Goal: Task Accomplishment & Management: Use online tool/utility

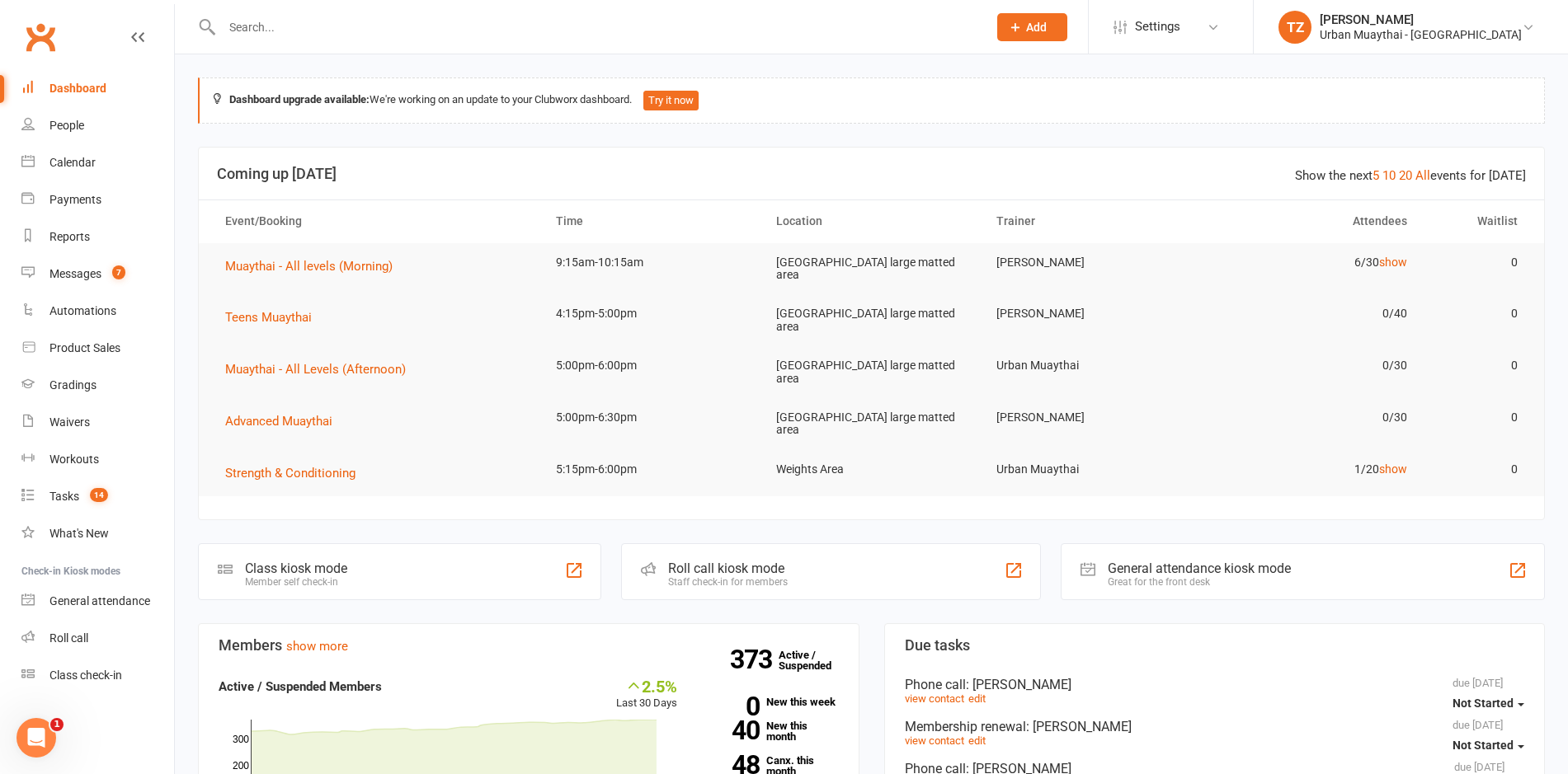
click at [774, 560] on div "Roll call kiosk mode" at bounding box center [727, 568] width 119 height 16
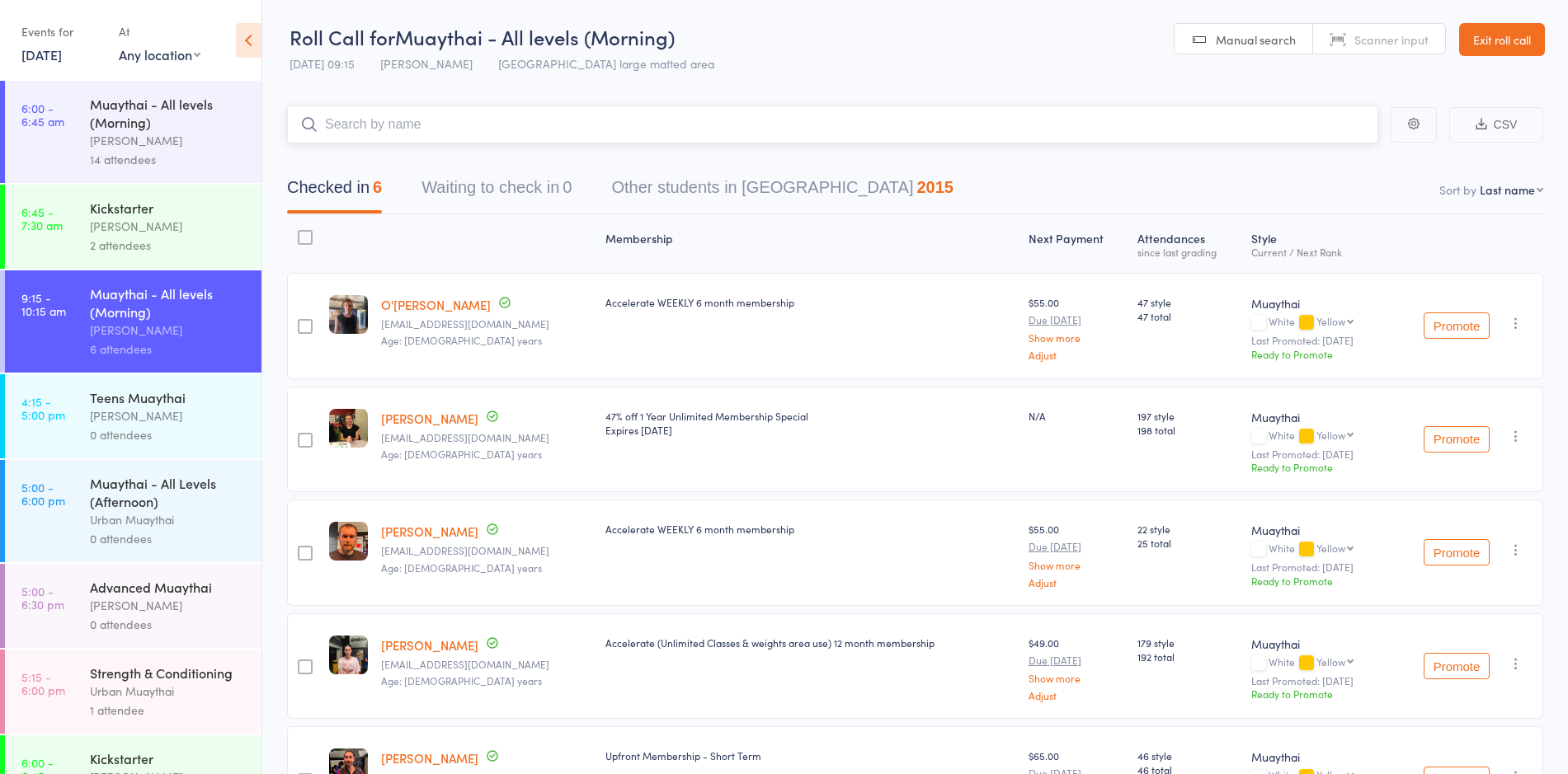
click at [499, 114] on input "search" at bounding box center [832, 124] width 1091 height 38
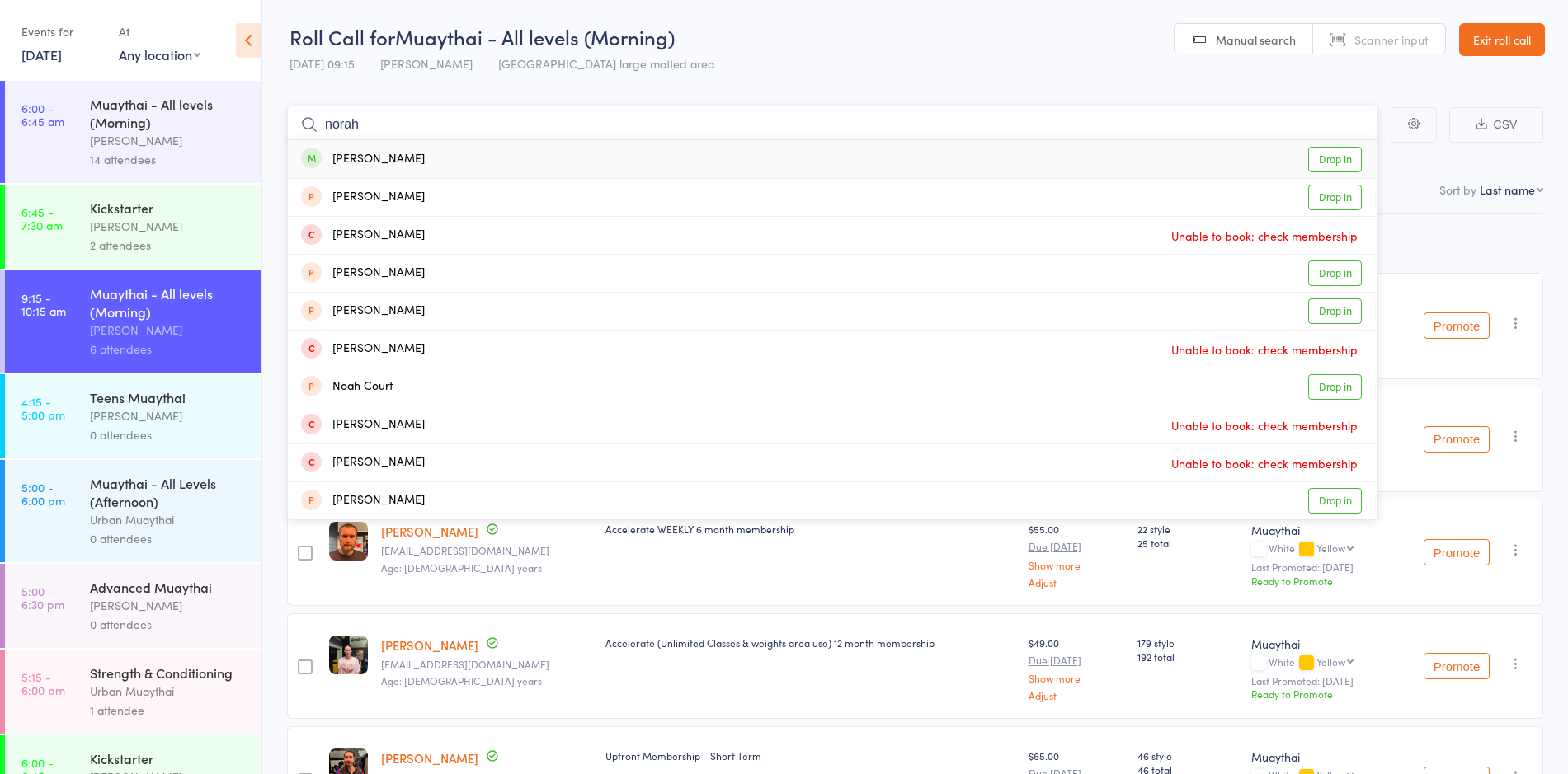
type input "norah"
click at [479, 155] on div "Norah Niuqila Drop in" at bounding box center [832, 159] width 1089 height 38
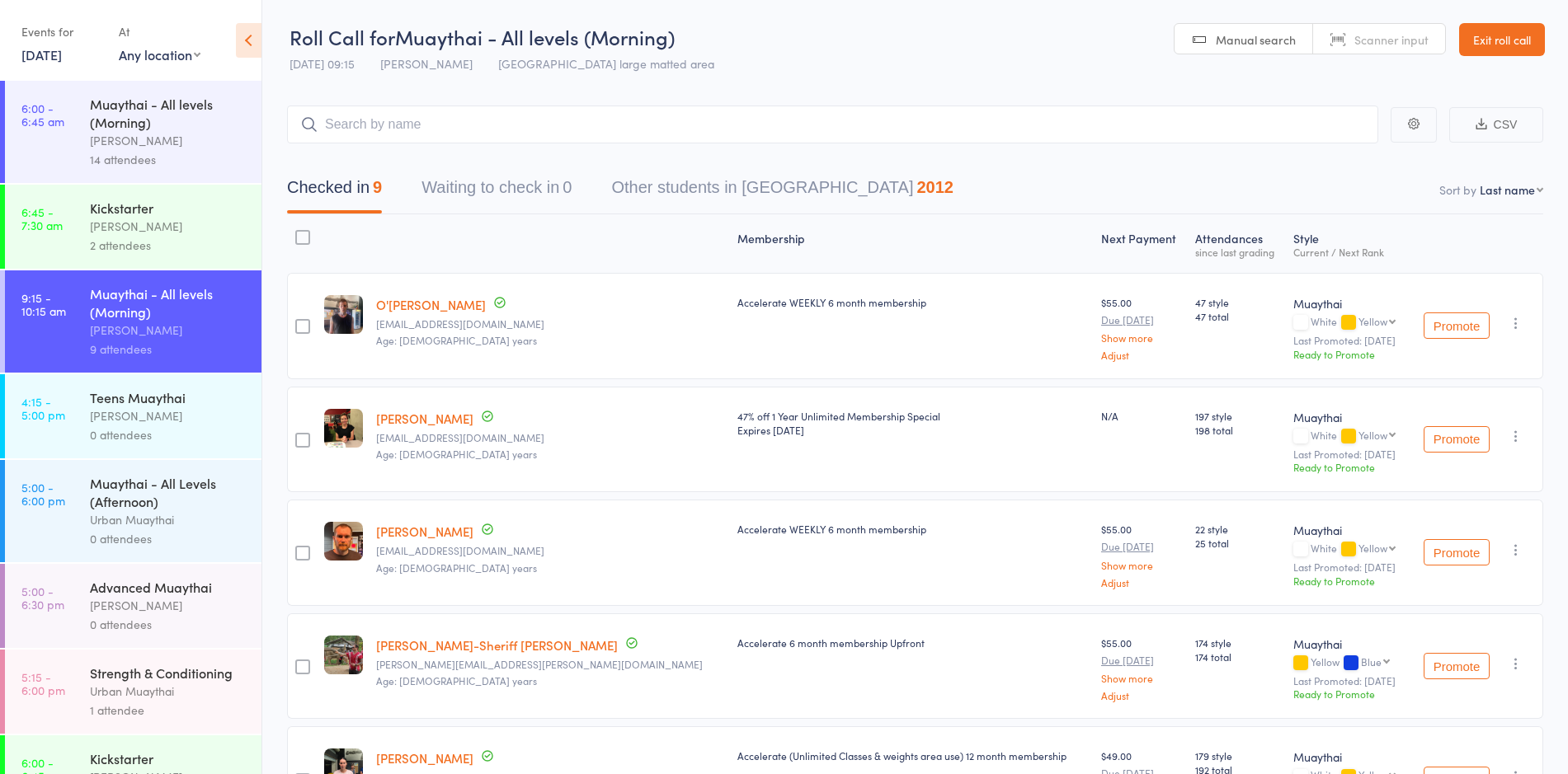
click at [412, 299] on link "O'Shay Bayne" at bounding box center [430, 305] width 109 height 18
click at [428, 133] on input "search" at bounding box center [832, 124] width 1091 height 38
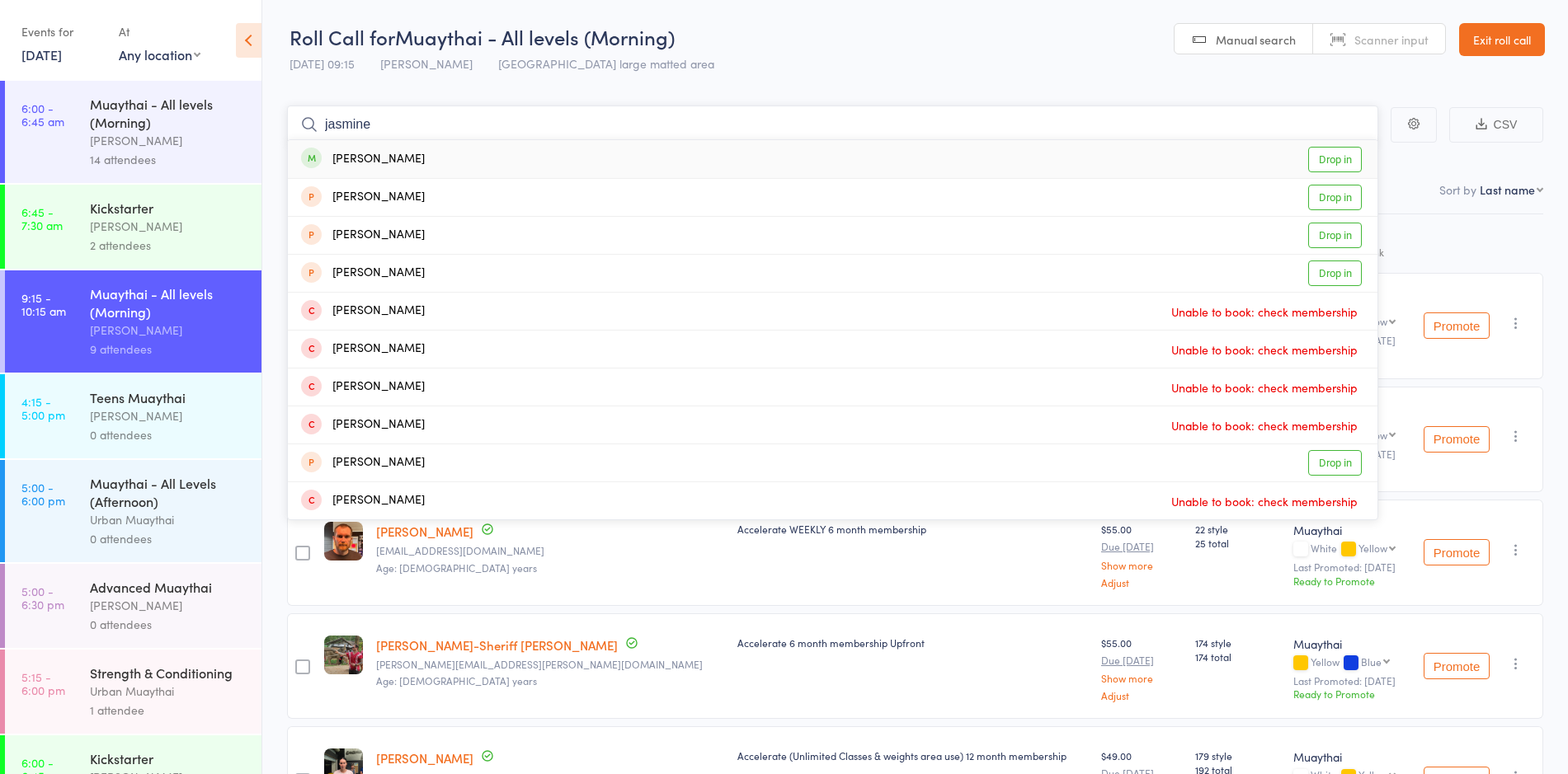
type input "jasmine"
click at [614, 162] on div "Jasmine Hunt Drop in" at bounding box center [832, 159] width 1089 height 38
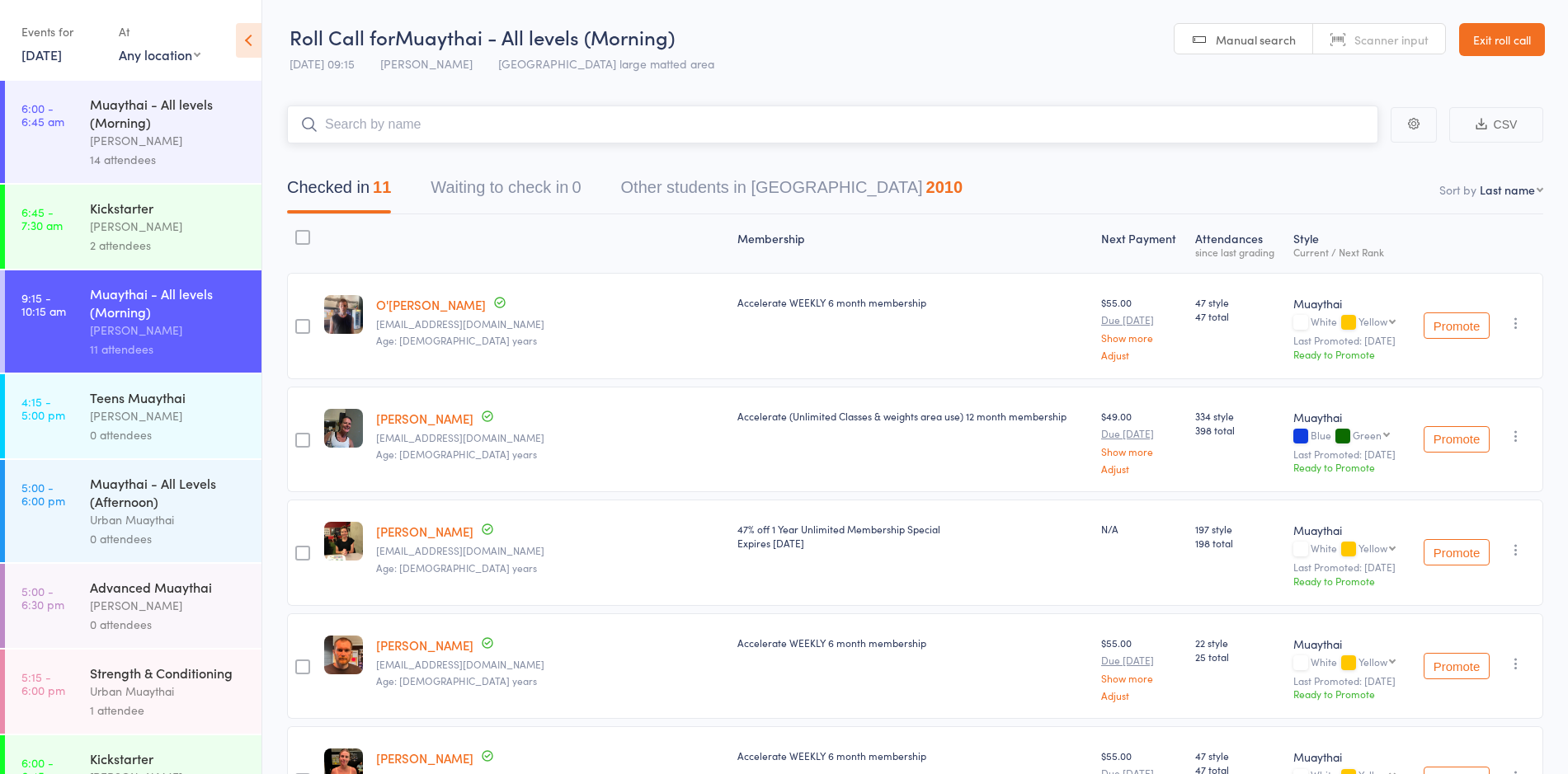
click at [993, 119] on input "search" at bounding box center [832, 124] width 1091 height 38
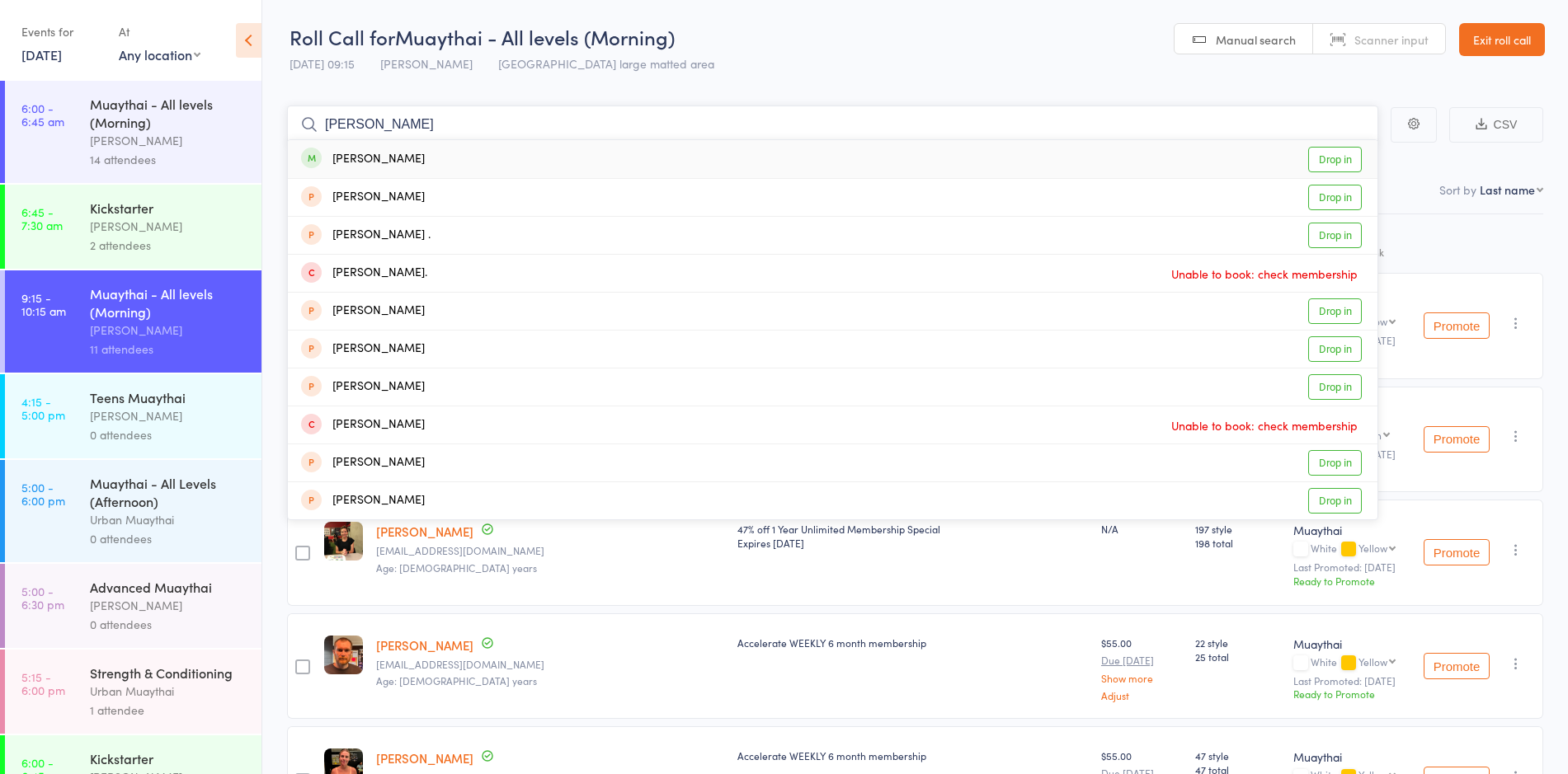
type input "mitch ettri"
click at [985, 158] on div "Mitchell Jackson-Ettridge Drop in" at bounding box center [832, 159] width 1089 height 38
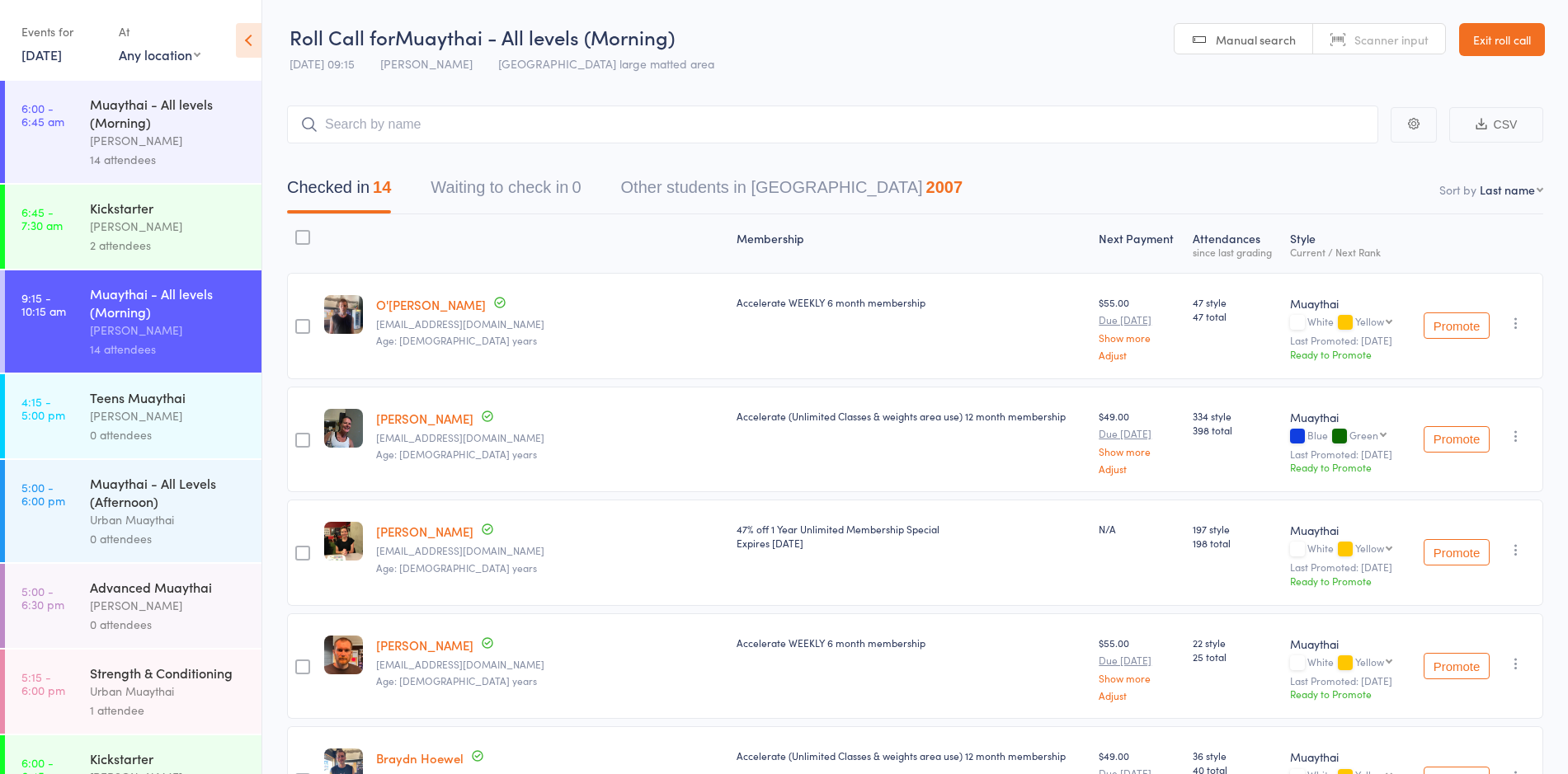
click at [434, 124] on input "search" at bounding box center [832, 124] width 1091 height 38
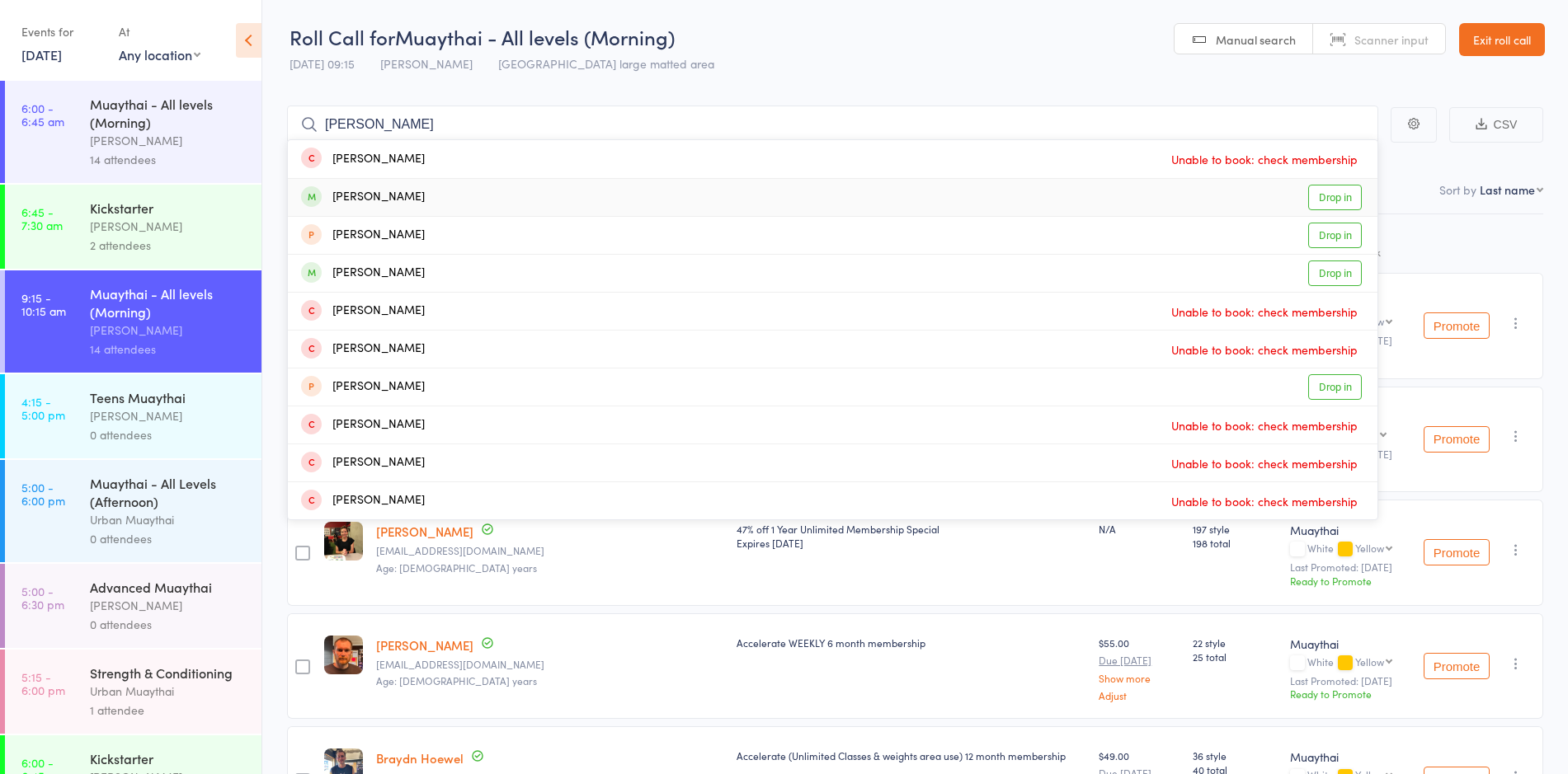
type input "luisa"
click at [418, 204] on div "Luisa Soares Drop in" at bounding box center [832, 198] width 1089 height 37
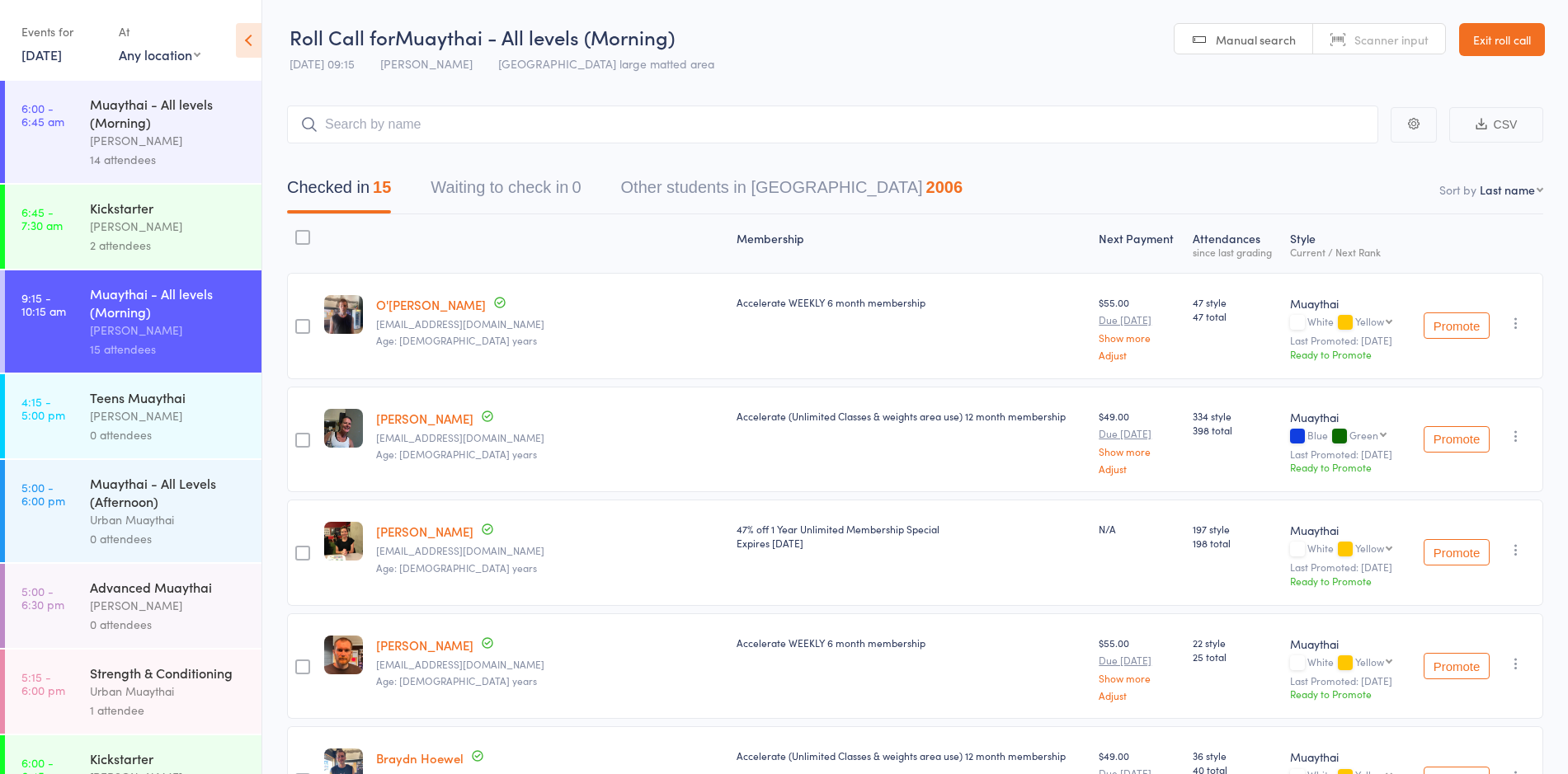
click at [438, 532] on link "[PERSON_NAME]" at bounding box center [425, 532] width 98 height 18
